Goal: Task Accomplishment & Management: Complete application form

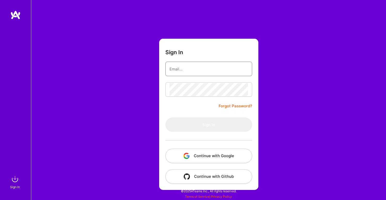
type input "[EMAIL_ADDRESS][DOMAIN_NAME]"
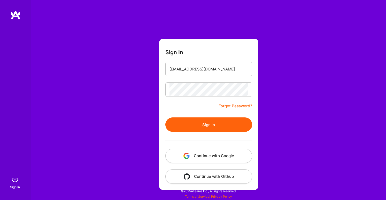
click at [168, 106] on form "Sign In [EMAIL_ADDRESS][DOMAIN_NAME] Forgot Password? Sign In Continue with Goo…" at bounding box center [208, 115] width 99 height 152
click at [202, 125] on button "Sign In" at bounding box center [208, 125] width 87 height 14
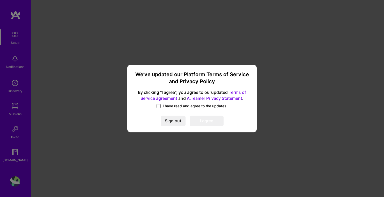
click at [158, 105] on span at bounding box center [158, 106] width 4 height 4
click at [0, 0] on input "I have read and agree to the updates." at bounding box center [0, 0] width 0 height 0
click at [210, 117] on button "I agree" at bounding box center [207, 120] width 34 height 10
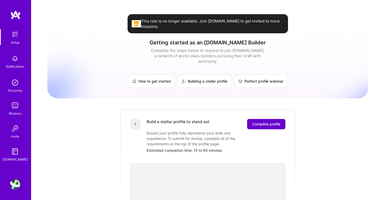
click at [257, 122] on span "Complete profile" at bounding box center [266, 124] width 28 height 5
